Goal: Task Accomplishment & Management: Manage account settings

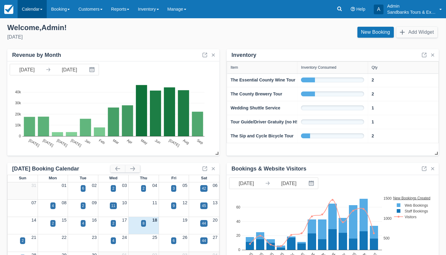
click at [34, 7] on link "Calendar" at bounding box center [32, 9] width 29 height 18
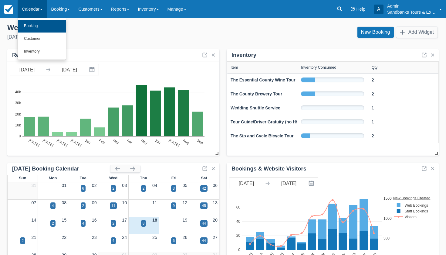
click at [31, 25] on link "Booking" at bounding box center [42, 26] width 48 height 13
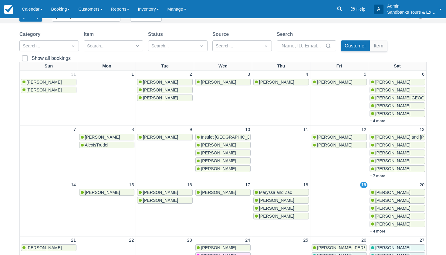
scroll to position [56, 0]
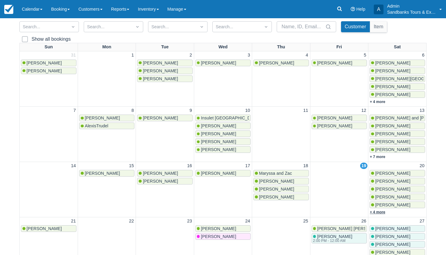
click at [385, 211] on link "+ 4 more" at bounding box center [377, 212] width 15 height 4
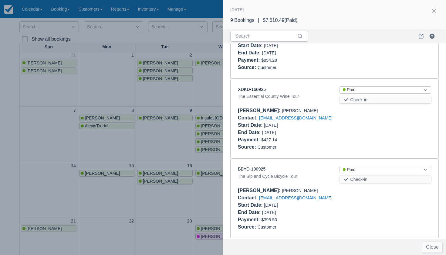
scroll to position [539, 0]
click at [147, 137] on div at bounding box center [223, 127] width 446 height 255
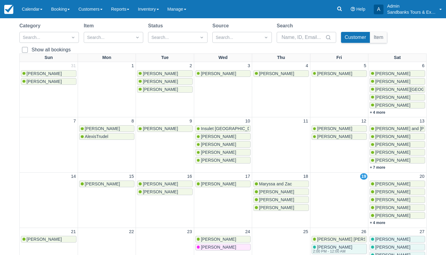
scroll to position [45, 0]
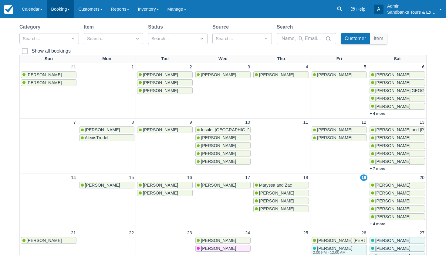
click at [64, 14] on link "Booking" at bounding box center [60, 9] width 27 height 18
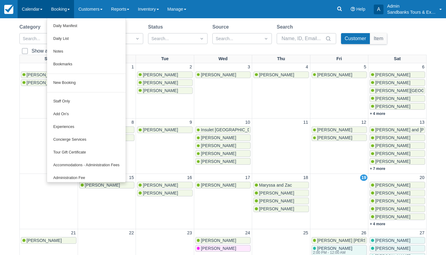
click at [40, 13] on link "Calendar" at bounding box center [32, 9] width 29 height 18
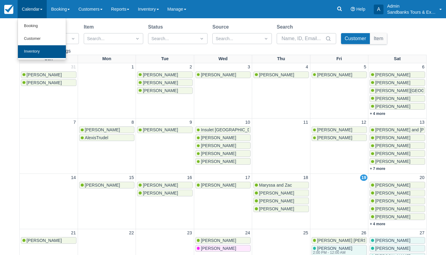
click at [39, 53] on link "Inventory" at bounding box center [42, 51] width 48 height 13
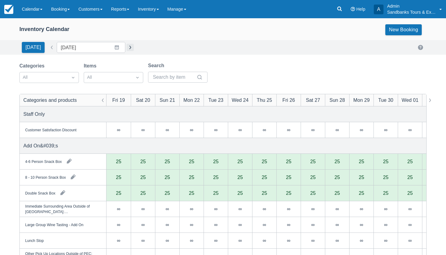
click at [127, 48] on button "button" at bounding box center [130, 47] width 7 height 7
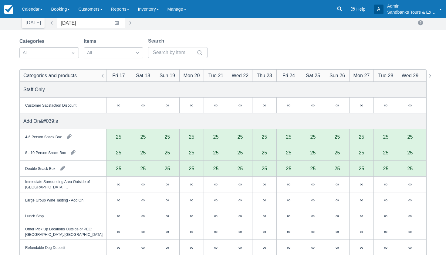
scroll to position [17, 0]
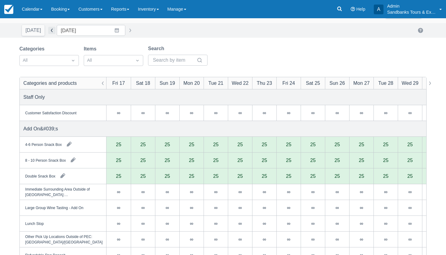
click at [48, 32] on button "button" at bounding box center [51, 30] width 7 height 7
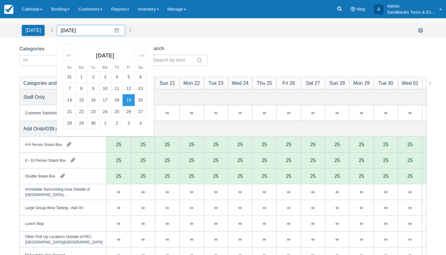
click at [106, 29] on input "[DATE]" at bounding box center [91, 30] width 69 height 11
click at [138, 102] on td "20" at bounding box center [141, 100] width 12 height 12
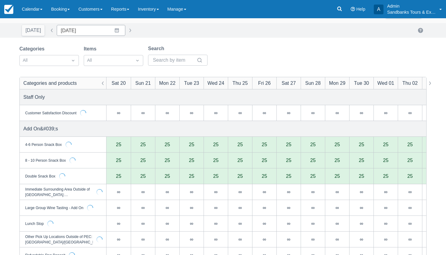
type input "09/20/25"
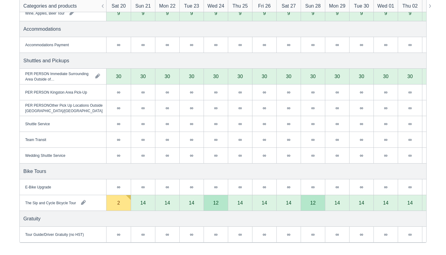
scroll to position [970, 0]
click at [116, 202] on div "2" at bounding box center [119, 203] width 24 height 16
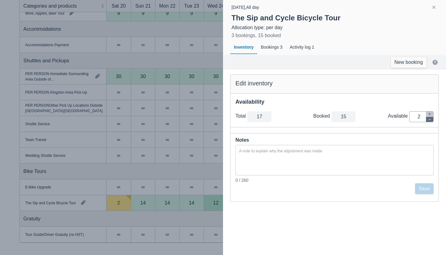
click at [428, 118] on icon "button" at bounding box center [430, 120] width 4 height 4
type input "16"
type input "1"
click at [428, 118] on icon "button" at bounding box center [430, 120] width 4 height 4
type input "15"
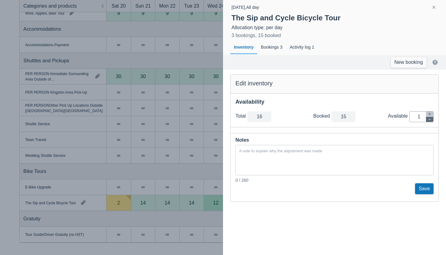
type input "0"
click at [426, 185] on button "Save" at bounding box center [425, 188] width 19 height 11
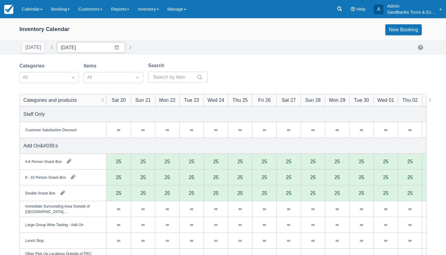
scroll to position [0, 0]
click at [33, 11] on link "Calendar" at bounding box center [32, 9] width 29 height 18
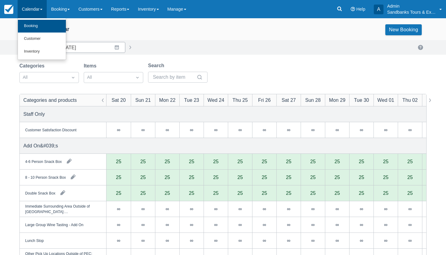
click at [33, 23] on link "Booking" at bounding box center [42, 26] width 48 height 13
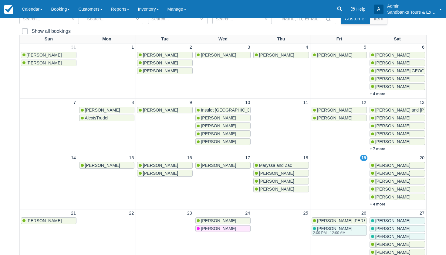
scroll to position [65, 0]
click at [377, 203] on link "+ 4 more" at bounding box center [377, 204] width 15 height 4
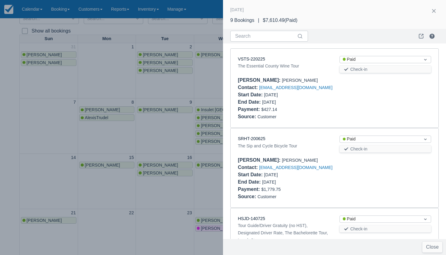
click at [46, 211] on div at bounding box center [223, 127] width 446 height 255
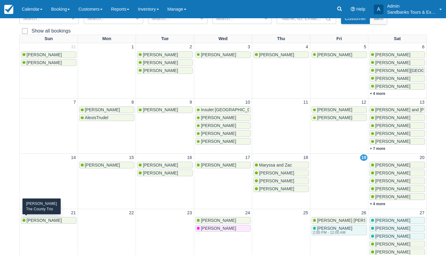
click at [46, 219] on span "[PERSON_NAME]" at bounding box center [44, 220] width 35 height 5
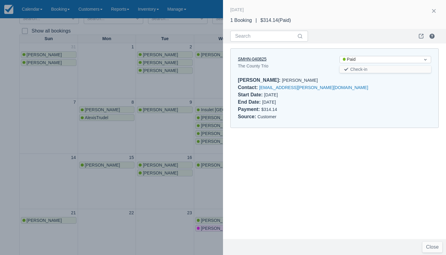
click at [248, 60] on link "SMHN-040825" at bounding box center [252, 58] width 29 height 5
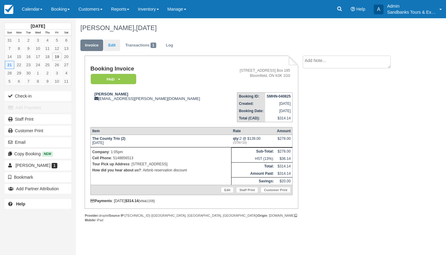
click at [116, 43] on link "Edit" at bounding box center [112, 45] width 16 height 12
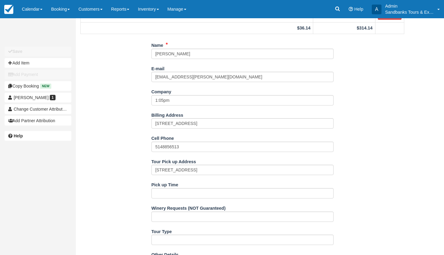
scroll to position [101, 0]
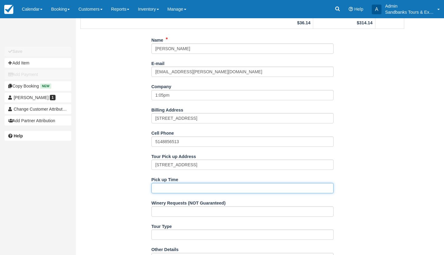
click at [176, 188] on input "Pick up Time" at bounding box center [243, 188] width 182 height 10
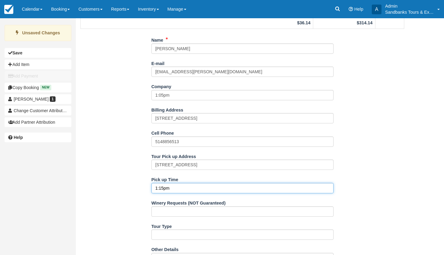
type input "1:15pm"
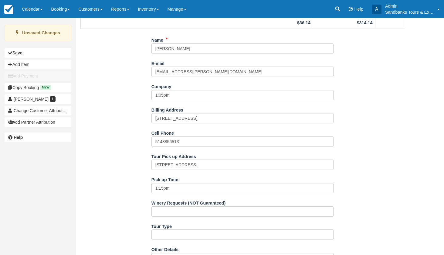
click at [141, 198] on div "Name Beverly Leith E-mail leith.beverly@gmail.com Did you mean ? Company 1:05pm…" at bounding box center [242, 227] width 333 height 384
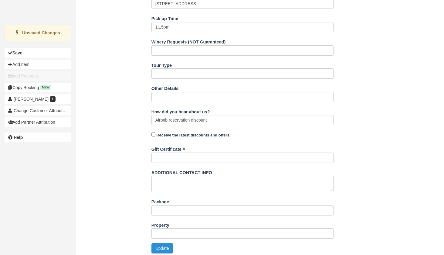
scroll to position [262, 0]
click at [161, 246] on button "Update" at bounding box center [163, 248] width 22 height 10
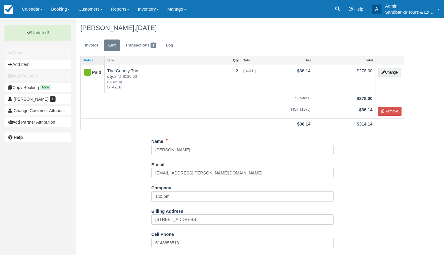
scroll to position [0, 0]
click at [92, 46] on link "Invoice" at bounding box center [91, 45] width 23 height 12
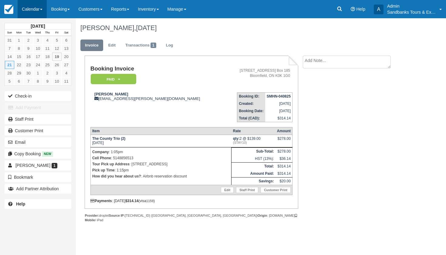
click at [30, 13] on link "Calendar" at bounding box center [32, 9] width 29 height 18
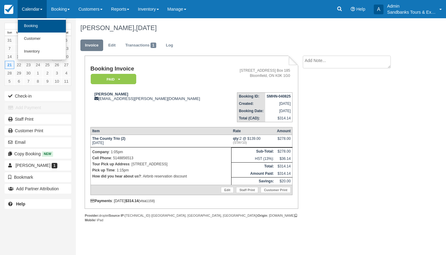
click at [30, 24] on link "Booking" at bounding box center [42, 26] width 48 height 13
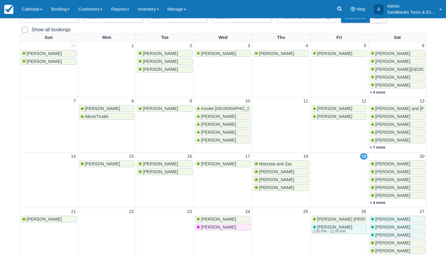
scroll to position [68, 0]
